Goal: Transaction & Acquisition: Purchase product/service

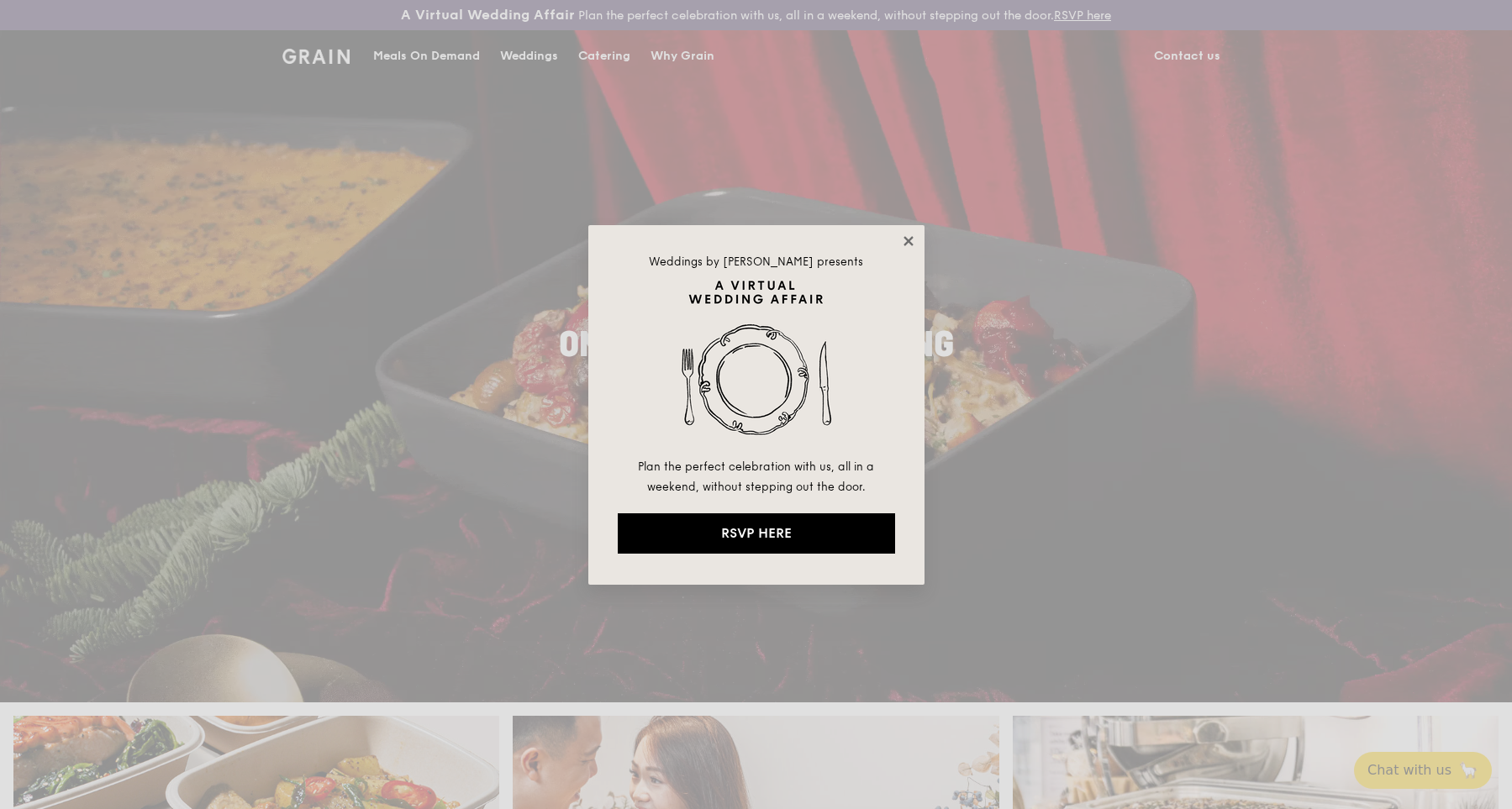
click at [902, 240] on icon at bounding box center [909, 241] width 15 height 15
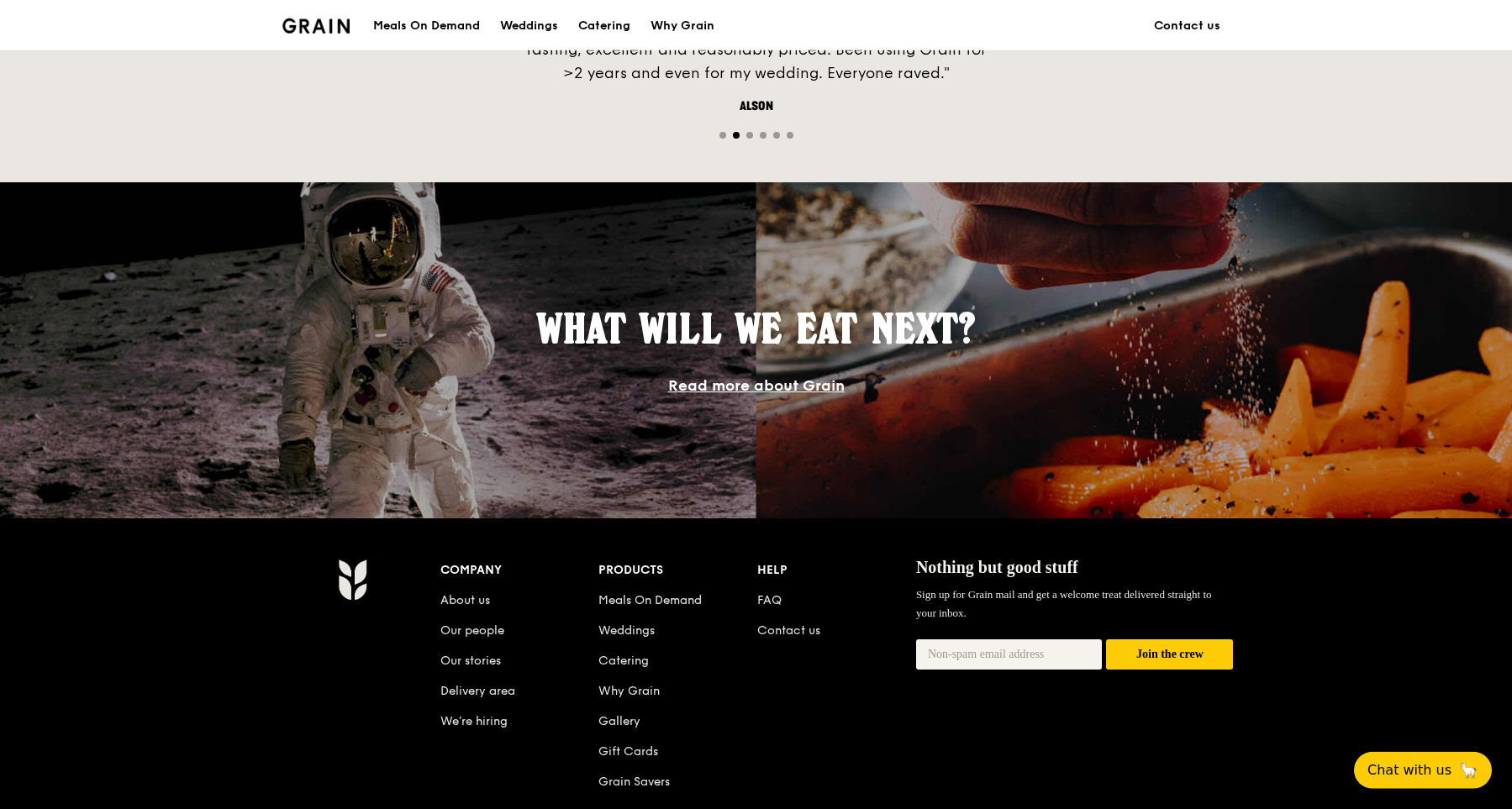
scroll to position [1465, 0]
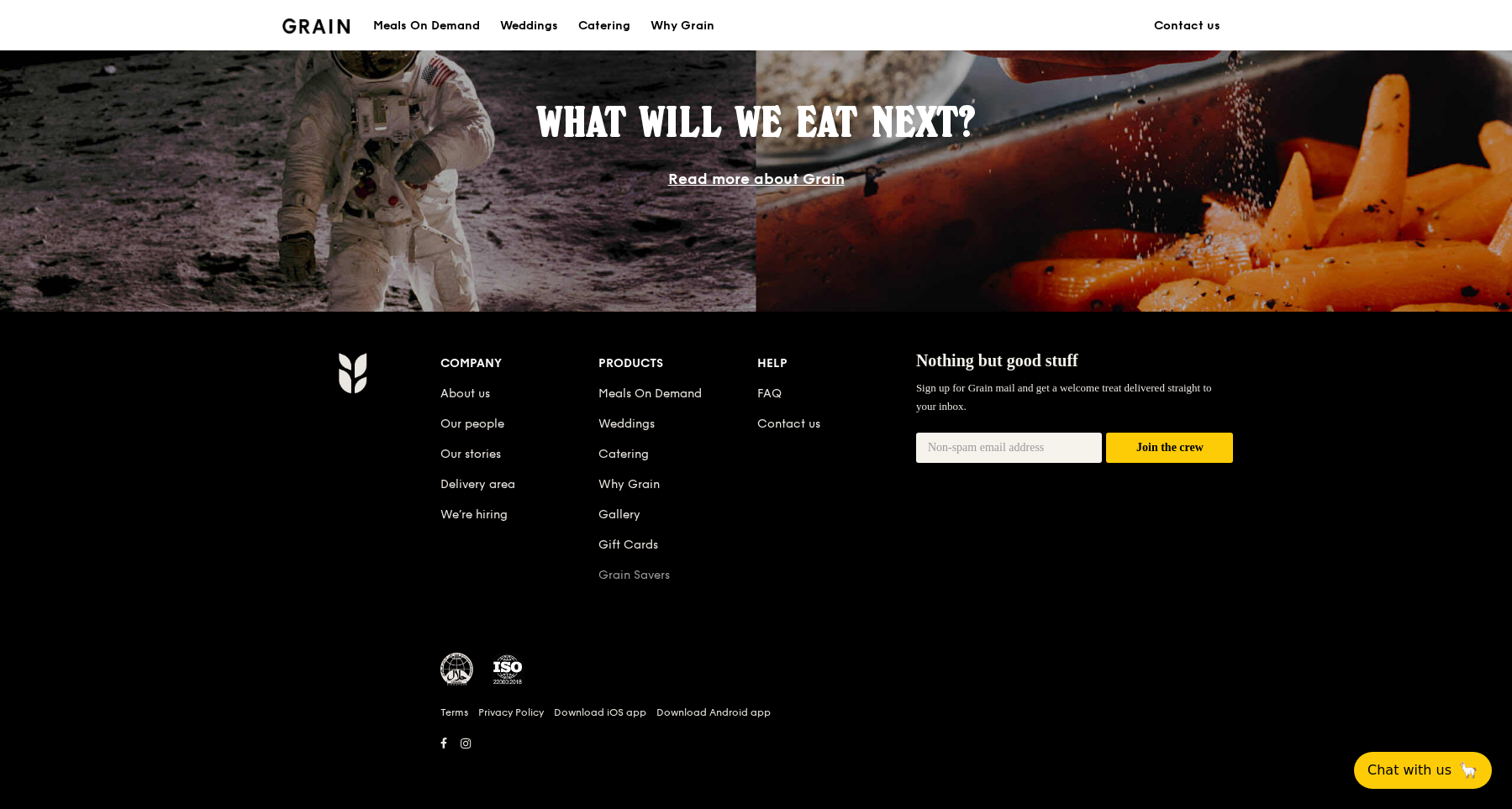
click at [644, 581] on link "Grain Savers" at bounding box center [634, 575] width 71 height 14
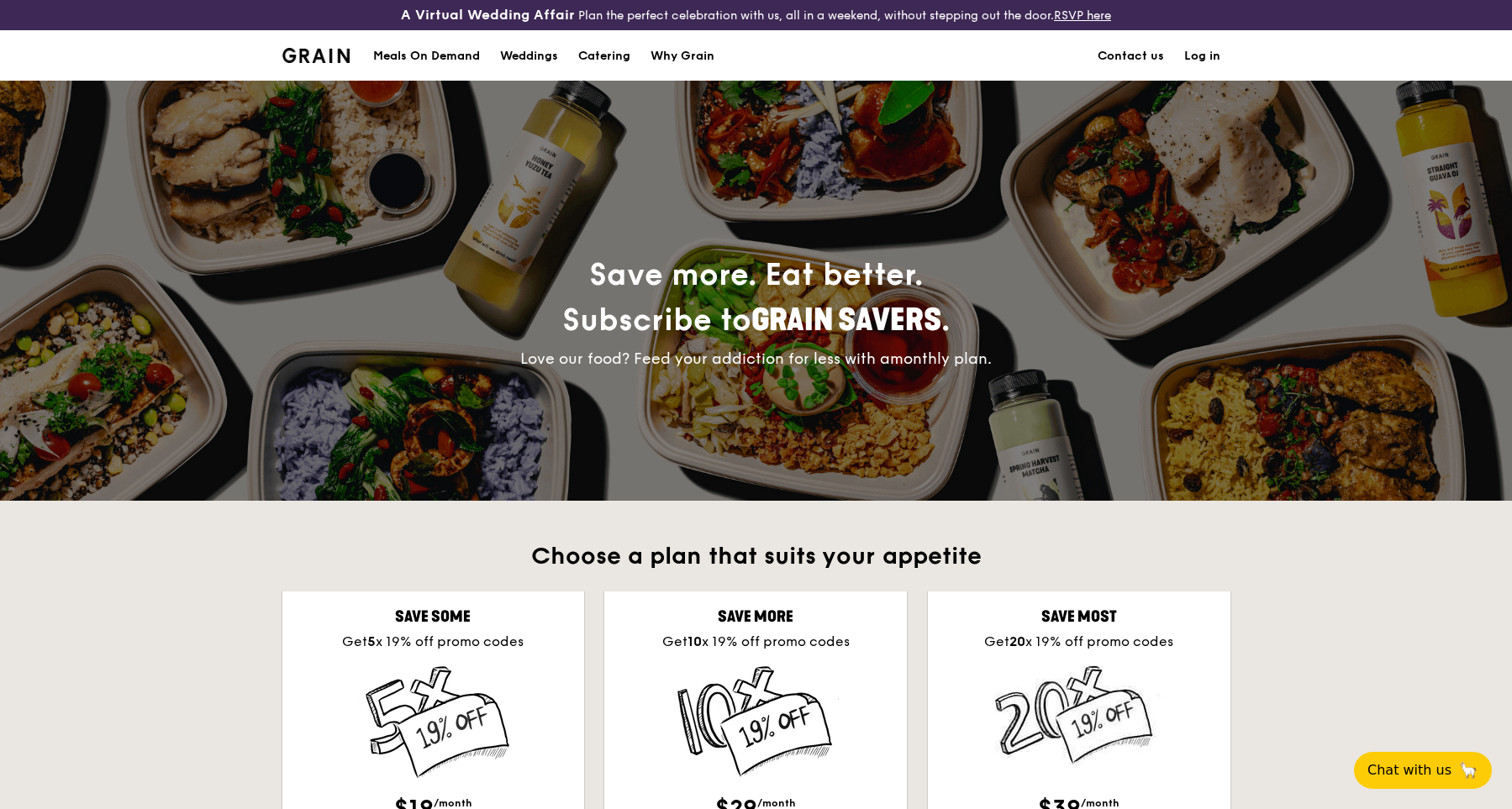
click at [441, 63] on div "Meals On Demand" at bounding box center [426, 56] width 107 height 50
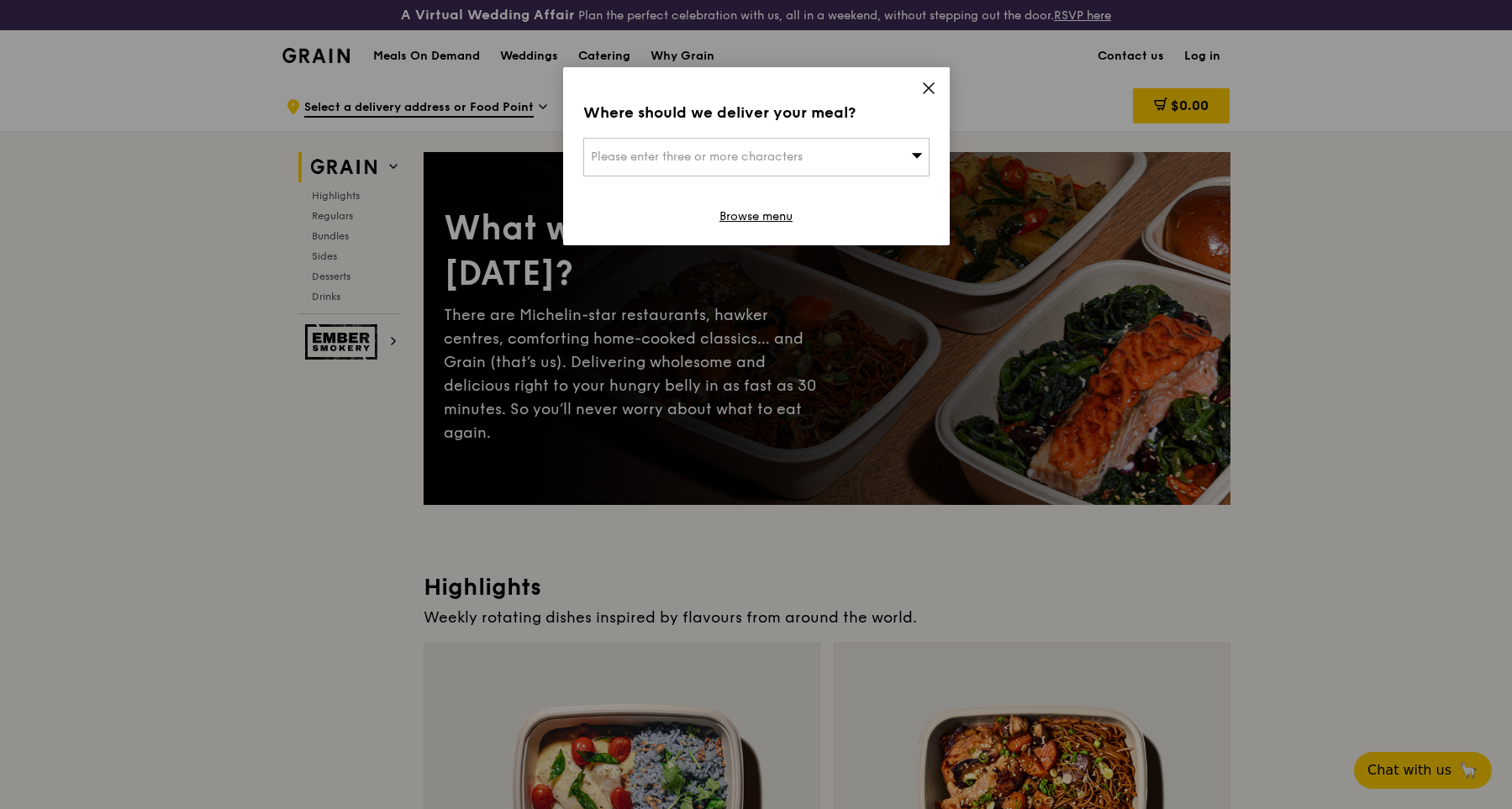
click at [882, 152] on div "Please enter three or more characters" at bounding box center [756, 156] width 346 height 39
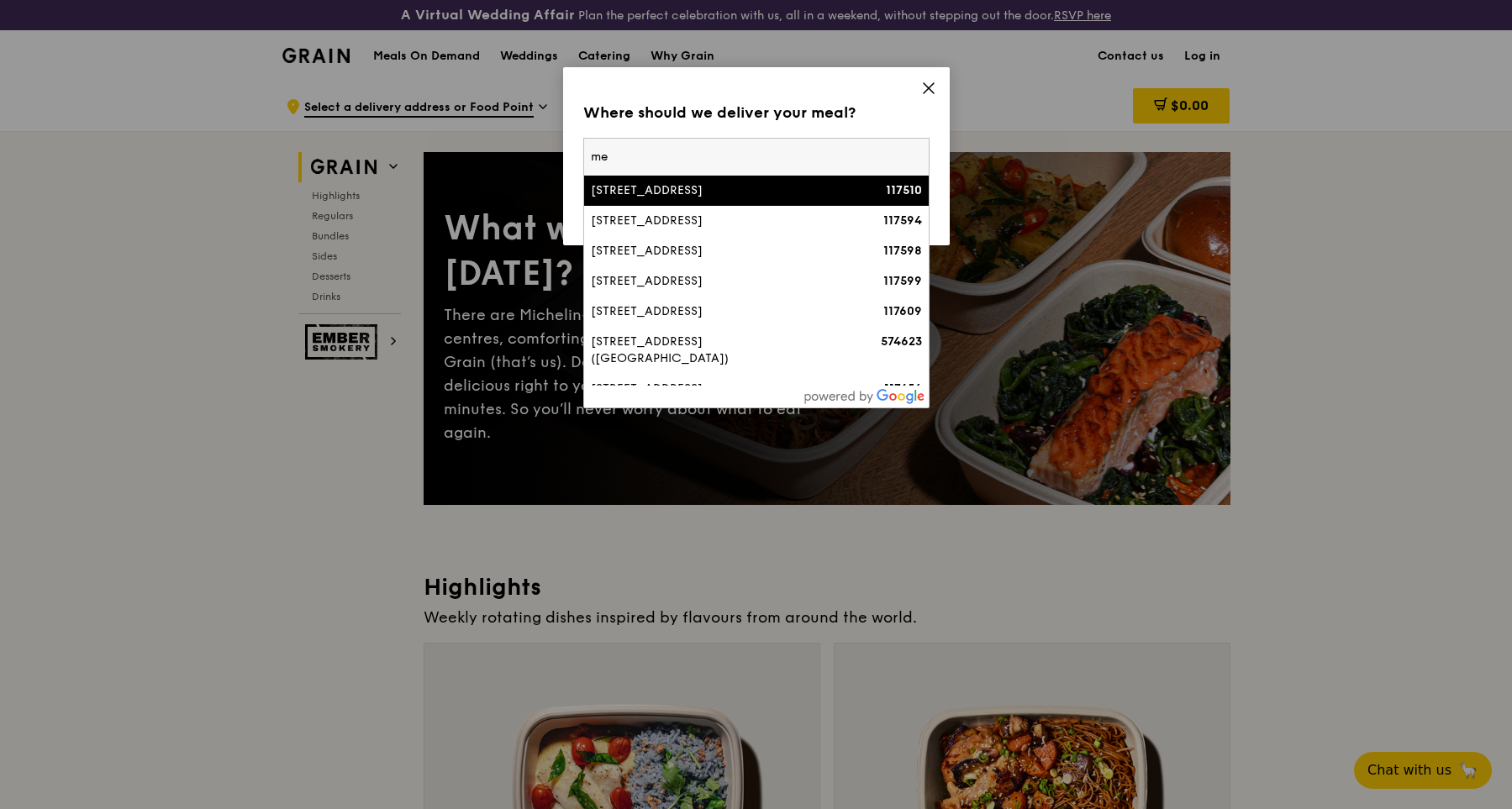
type input "m"
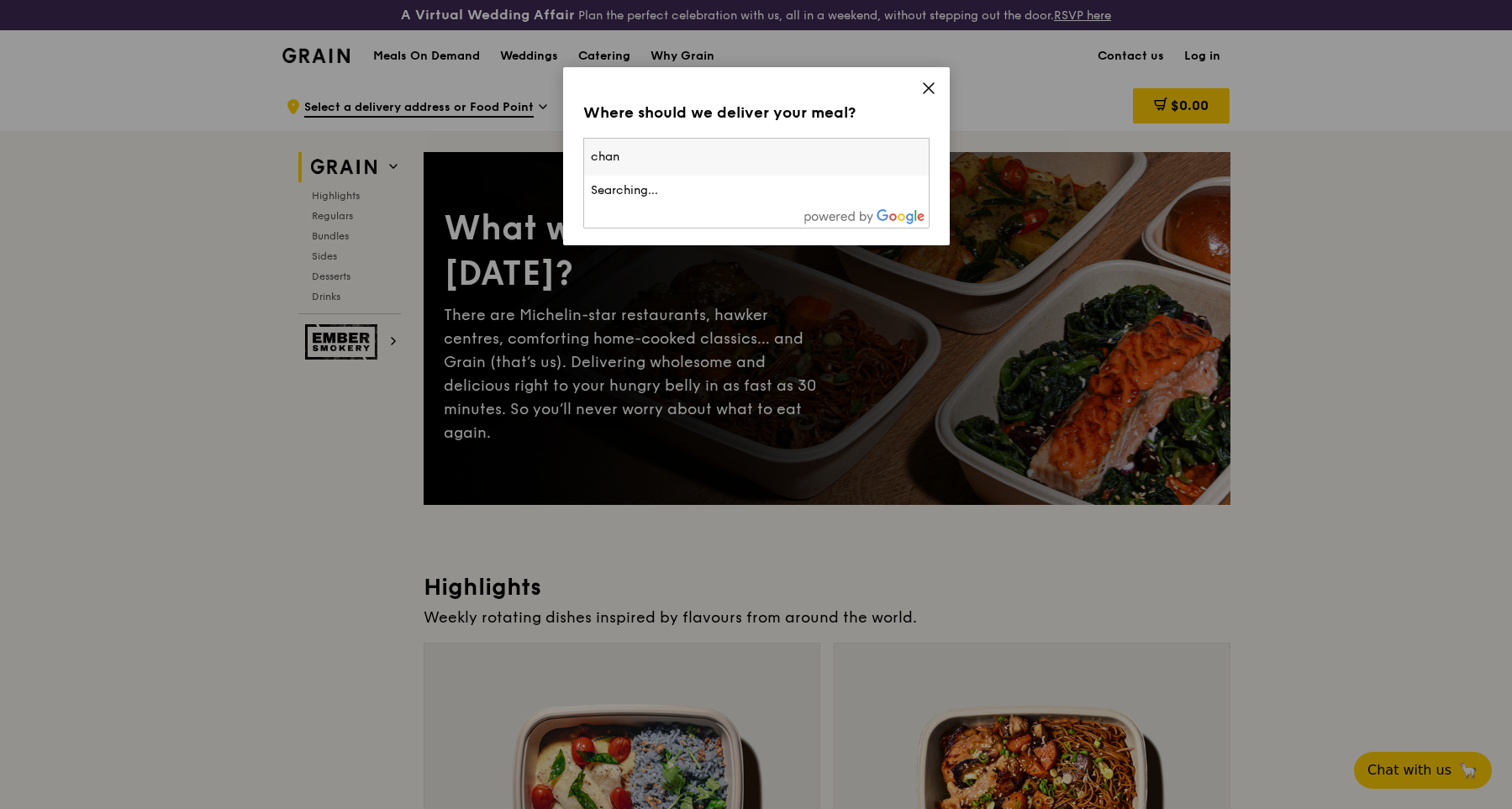
type input "[PERSON_NAME]"
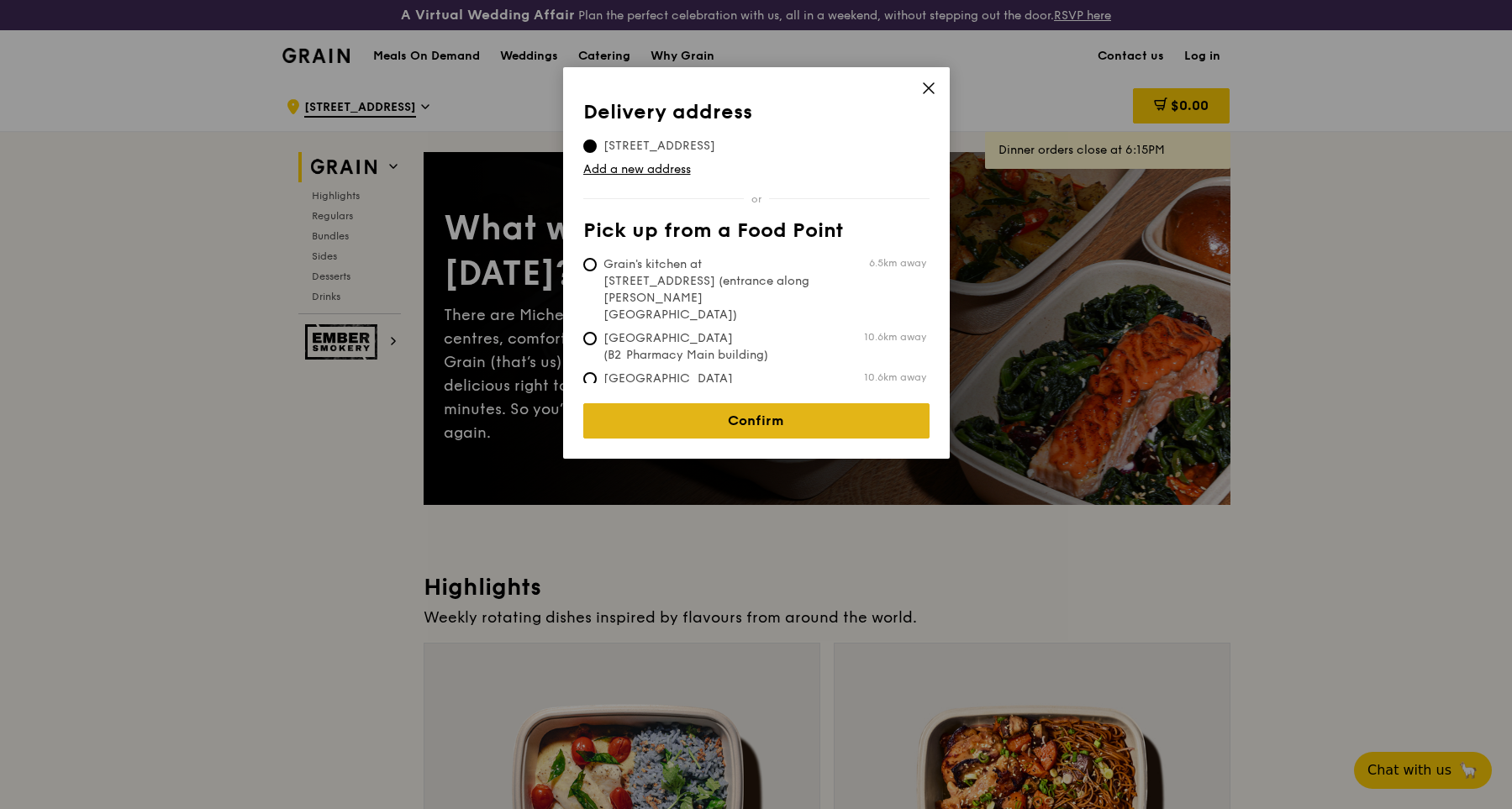
click at [783, 420] on link "Confirm" at bounding box center [756, 420] width 346 height 35
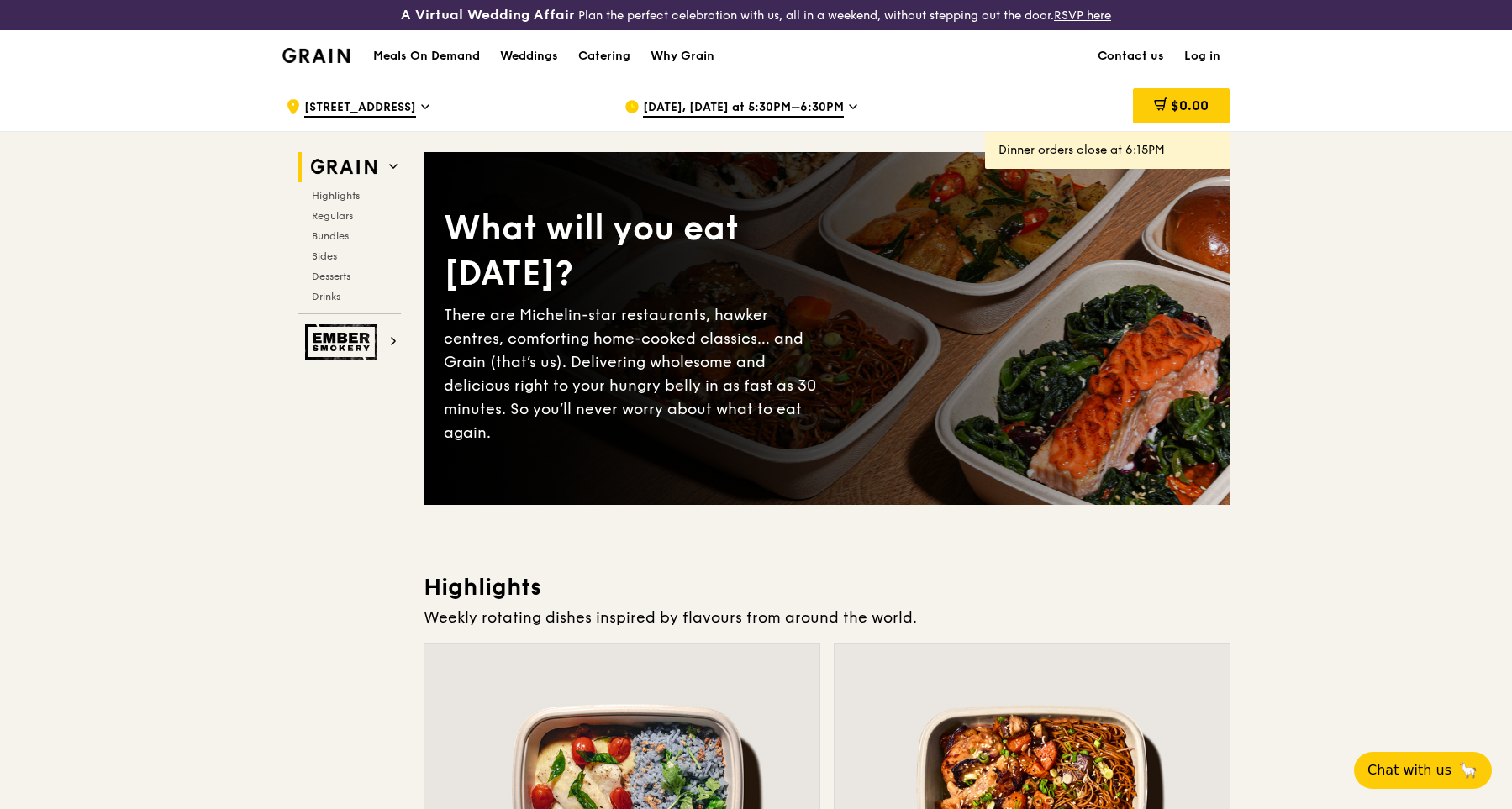
click at [850, 107] on icon at bounding box center [853, 107] width 7 height 4
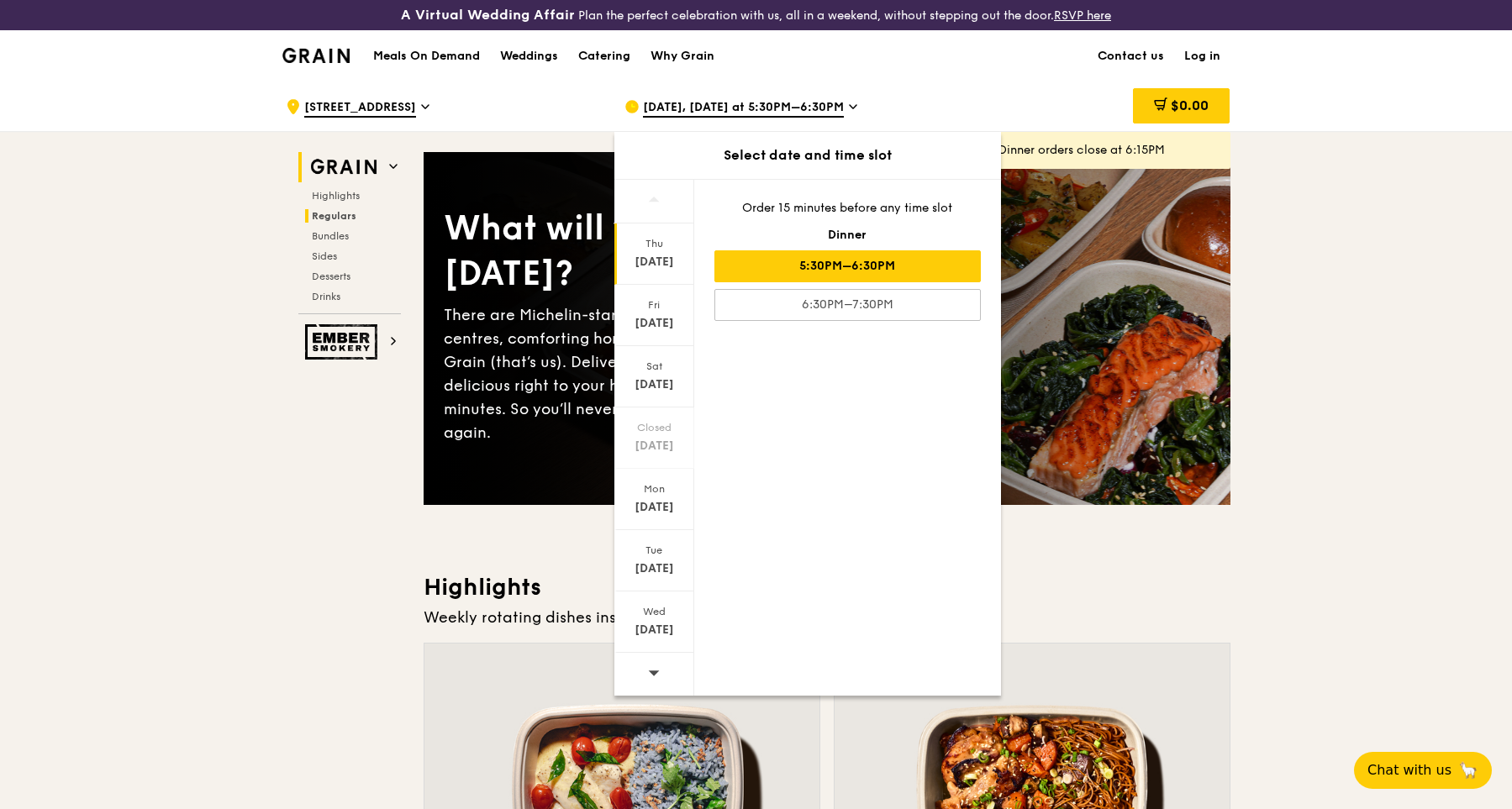
click at [343, 220] on span "Regulars" at bounding box center [334, 216] width 45 height 11
